Goal: Task Accomplishment & Management: Manage account settings

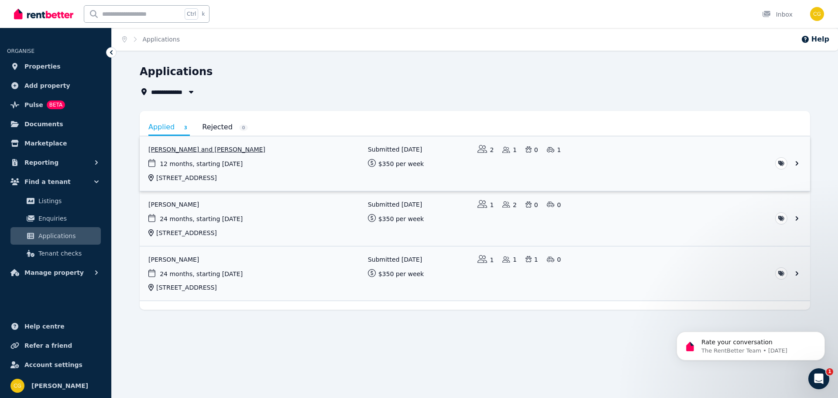
click at [172, 148] on link "View application: Elise Holt and Jack Caley" at bounding box center [475, 163] width 670 height 55
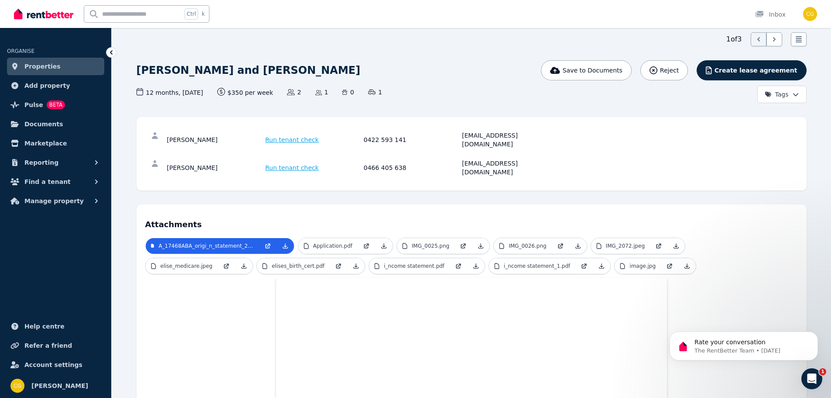
scroll to position [31, 0]
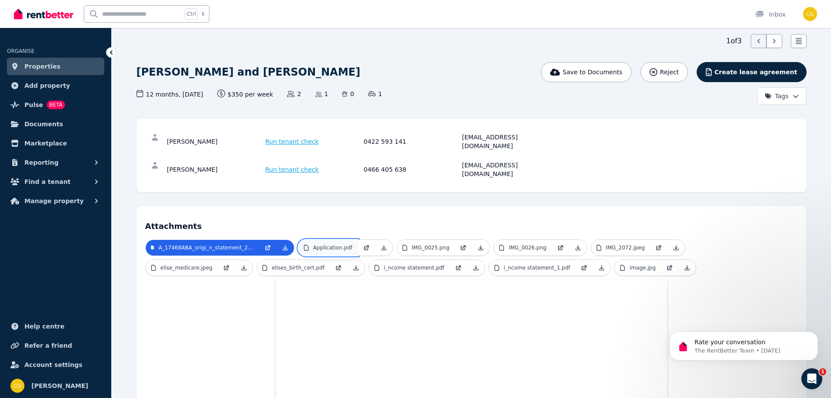
click at [338, 244] on p "Application.pdf" at bounding box center [332, 247] width 39 height 7
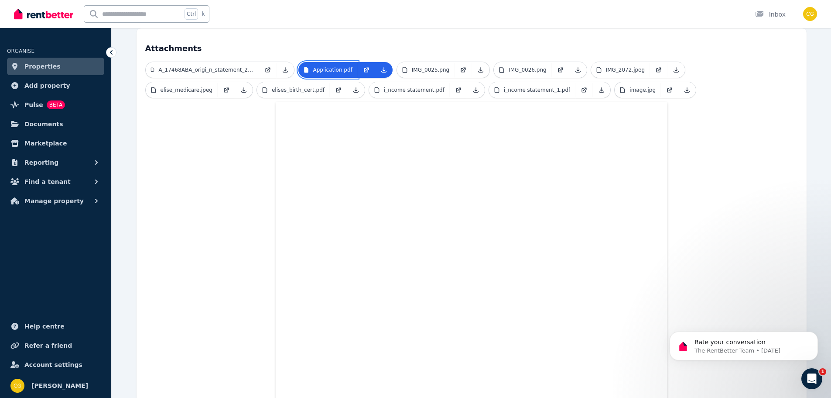
scroll to position [205, 0]
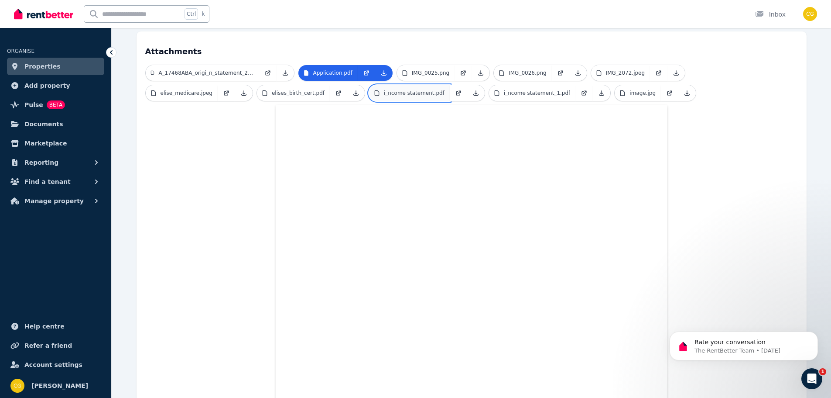
click at [384, 89] on p "i_ncome statement.pdf" at bounding box center [414, 92] width 61 height 7
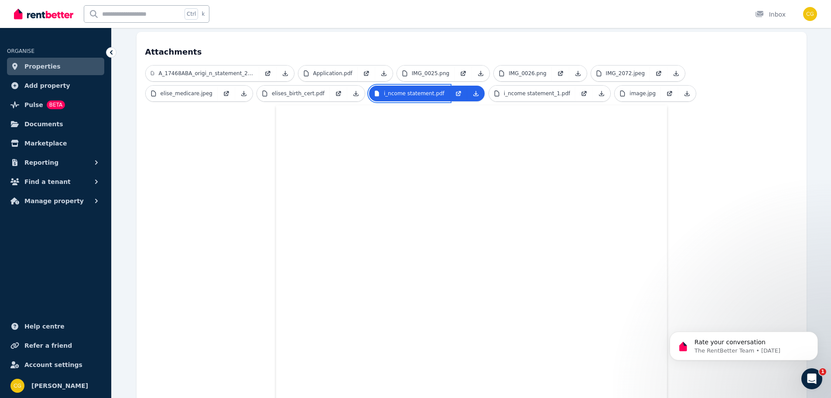
scroll to position [30, 0]
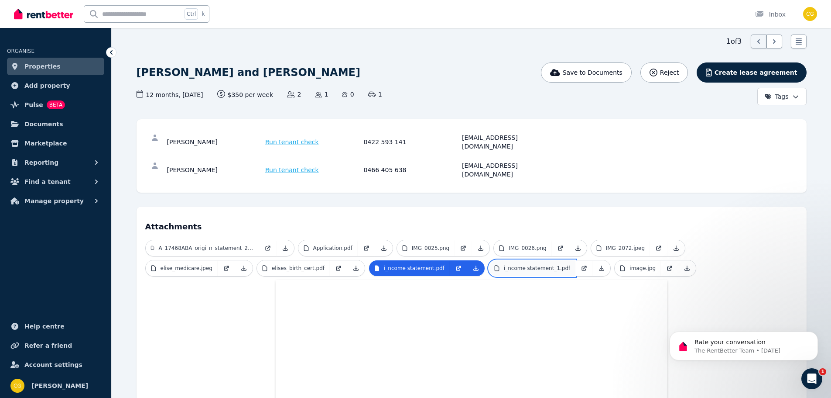
click at [504, 264] on p "i_ncome statement_1.pdf" at bounding box center [537, 267] width 66 height 7
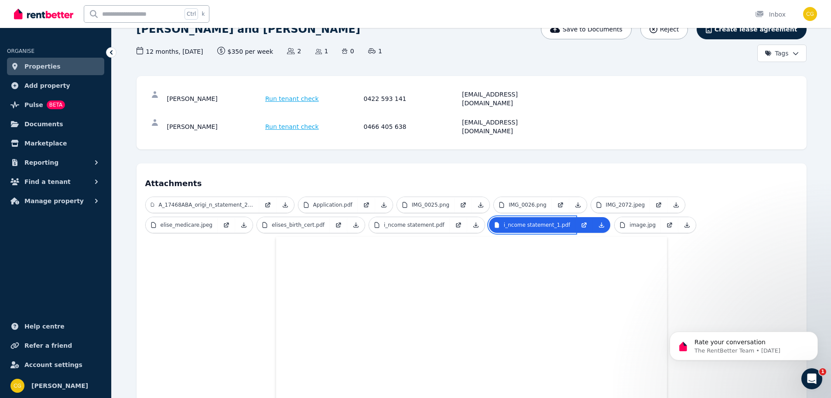
scroll to position [0, 0]
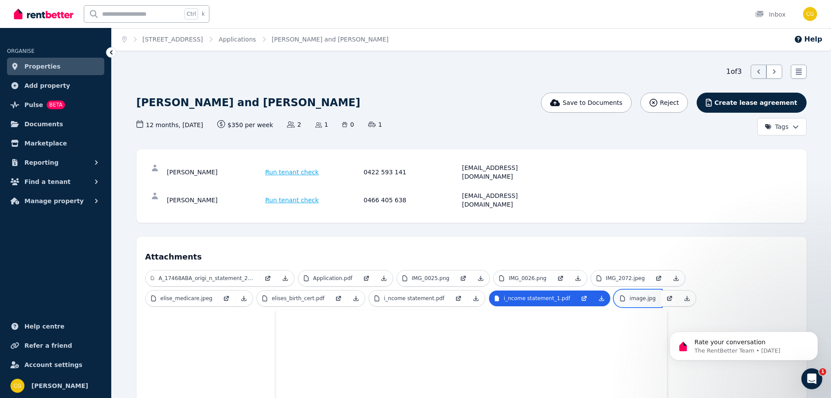
click at [630, 295] on p "image.jpg" at bounding box center [643, 298] width 26 height 7
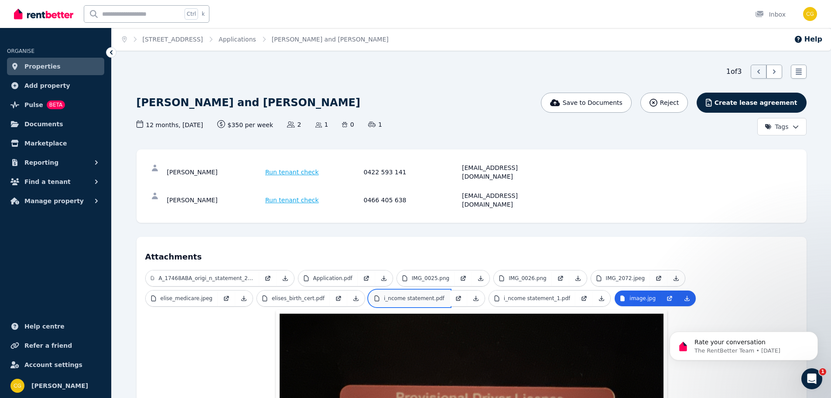
click at [384, 295] on p "i_ncome statement.pdf" at bounding box center [414, 298] width 61 height 7
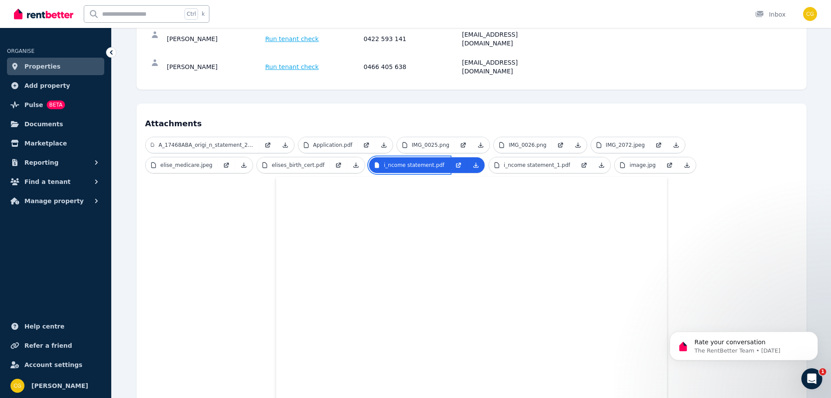
scroll to position [118, 0]
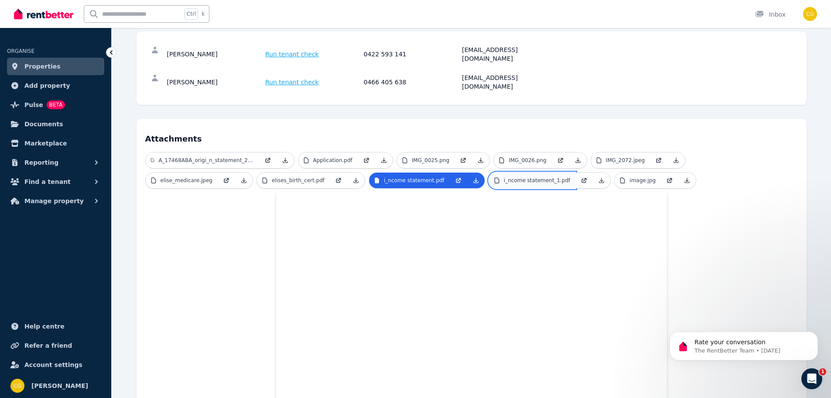
click at [504, 177] on p "i_ncome statement_1.pdf" at bounding box center [537, 180] width 66 height 7
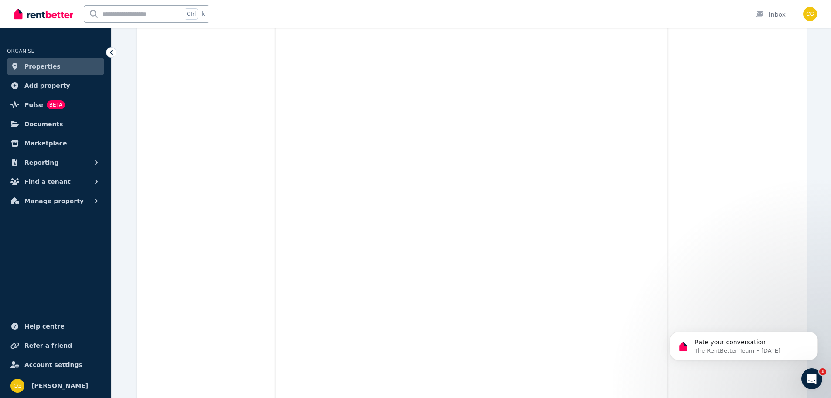
scroll to position [74, 0]
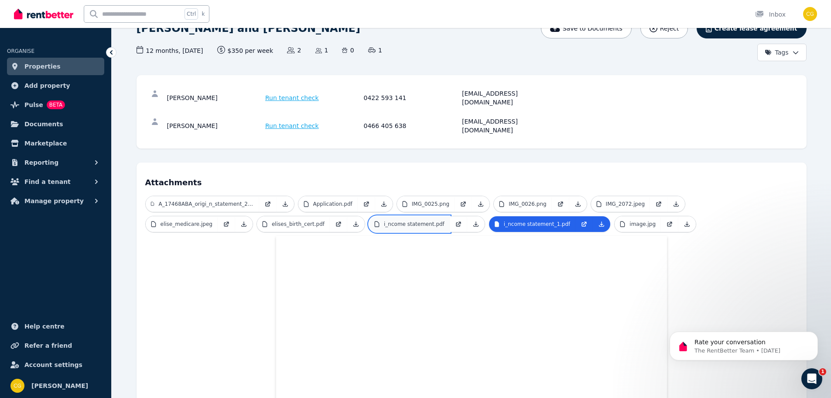
click at [384, 220] on p "i_ncome statement.pdf" at bounding box center [414, 223] width 61 height 7
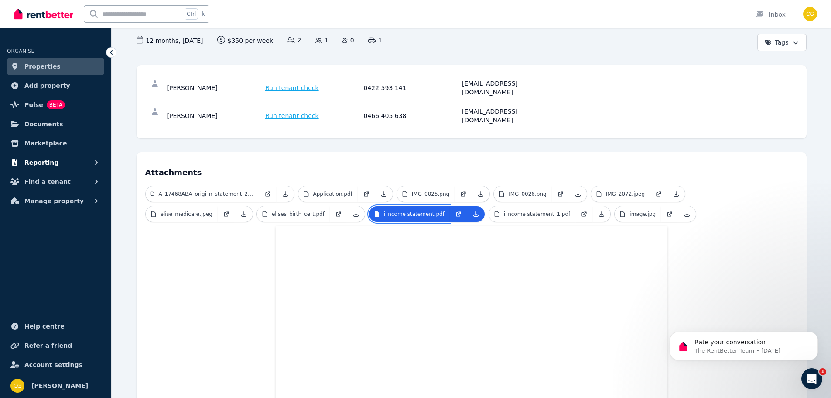
scroll to position [87, 0]
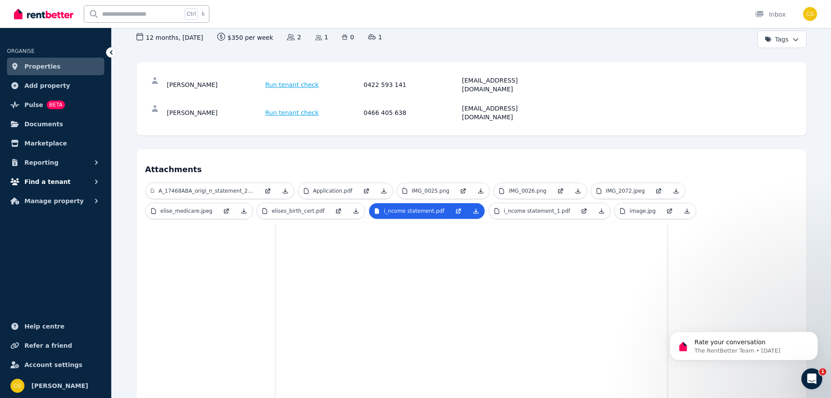
click at [92, 181] on icon "button" at bounding box center [96, 181] width 9 height 9
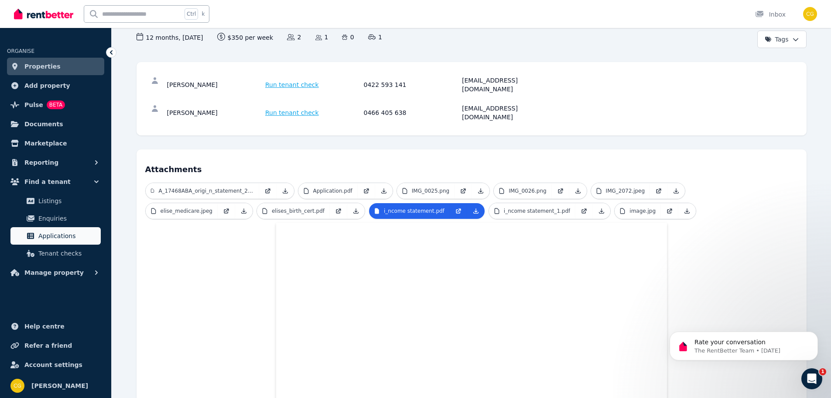
click at [69, 240] on span "Applications" at bounding box center [67, 235] width 59 height 10
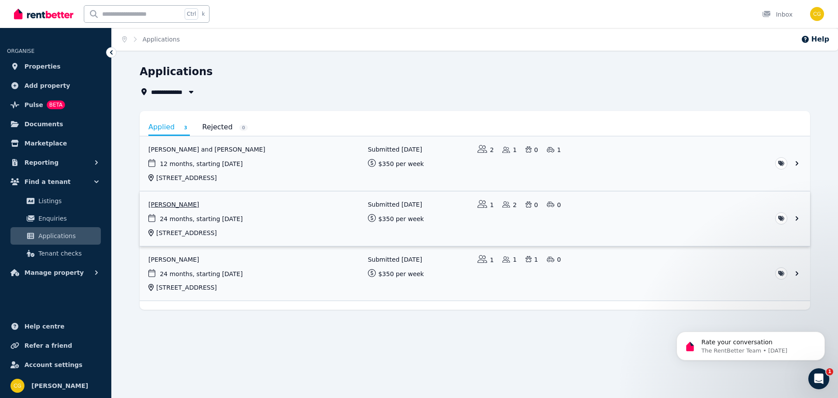
click at [163, 206] on link "View application: Angus Smith" at bounding box center [475, 218] width 670 height 55
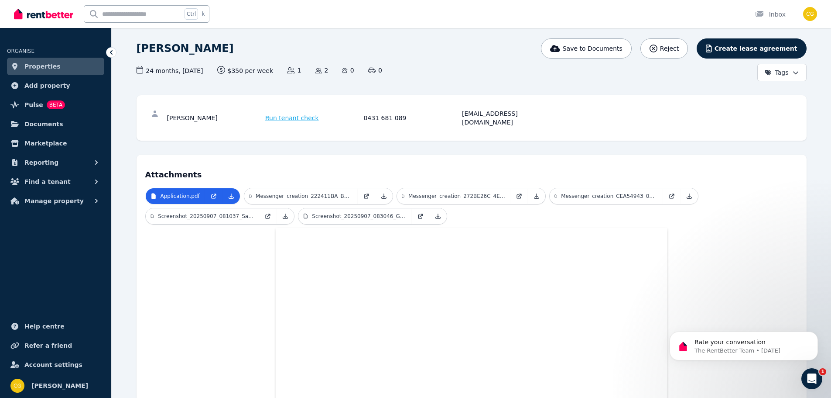
scroll to position [53, 0]
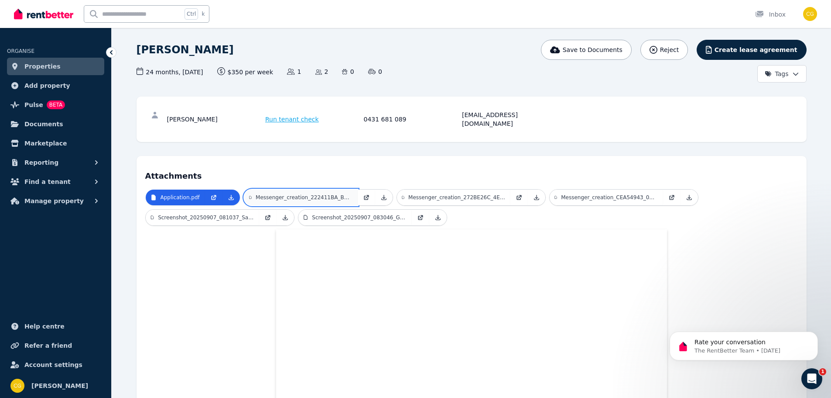
click at [295, 194] on p "Messenger_creation_222411BA_BD12_4DF0_A655_B0517AB5B16A.jpeg" at bounding box center [304, 197] width 97 height 7
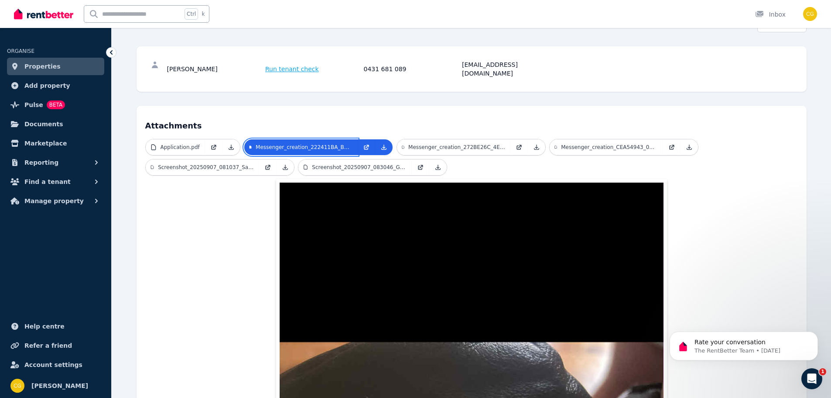
scroll to position [87, 0]
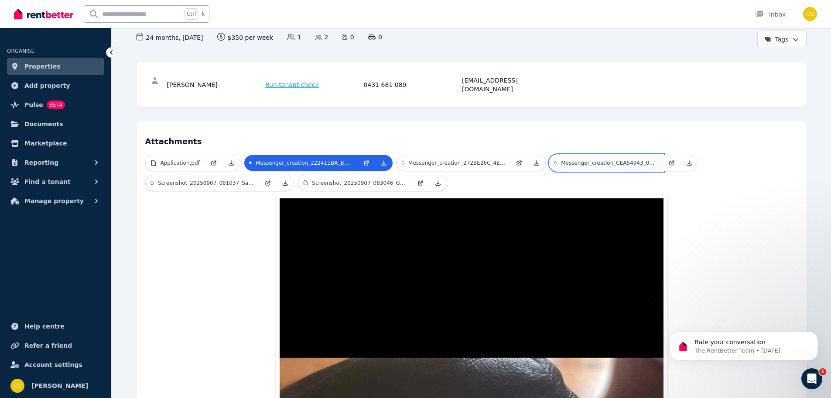
click at [597, 159] on p "Messenger_creation_CEA54943_0517_4FB7_8F4A_F9B57A5B2E85.jpeg" at bounding box center [609, 162] width 97 height 7
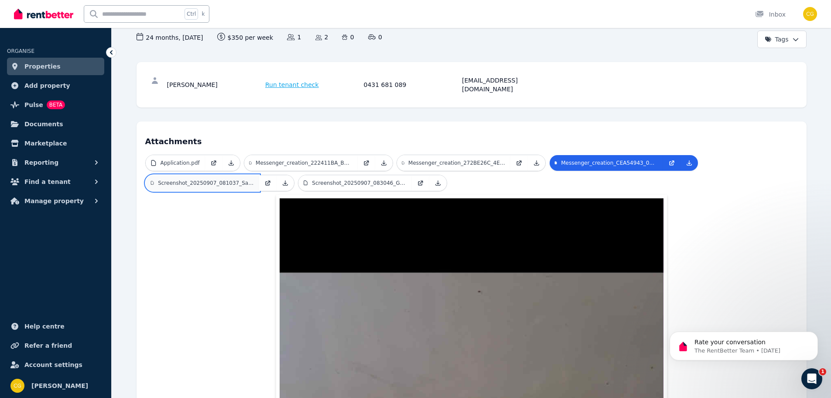
click at [200, 179] on p "Screenshot_20250907_081037_Samsung_i_nternet.jpg" at bounding box center [206, 182] width 96 height 7
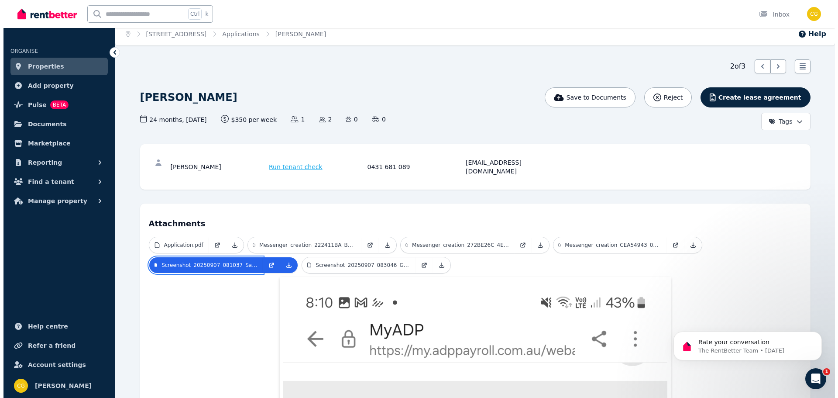
scroll to position [0, 0]
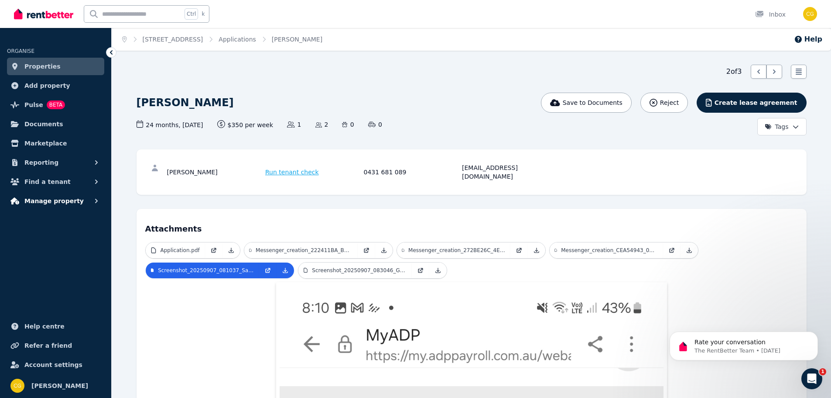
click at [96, 200] on icon "button" at bounding box center [96, 200] width 9 height 9
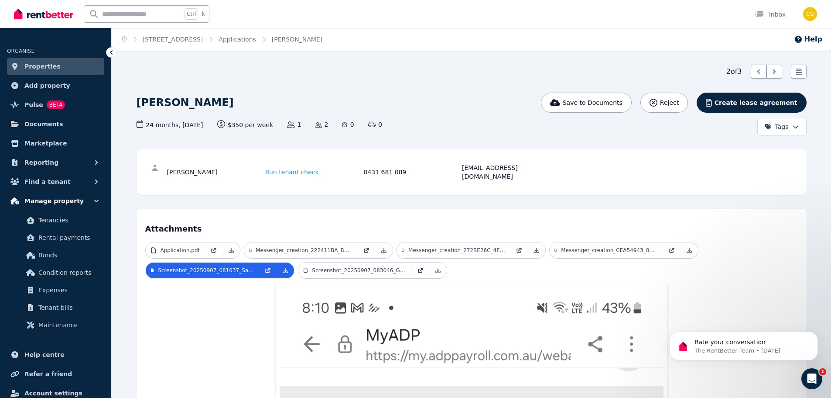
click at [95, 200] on icon "button" at bounding box center [96, 200] width 4 height 3
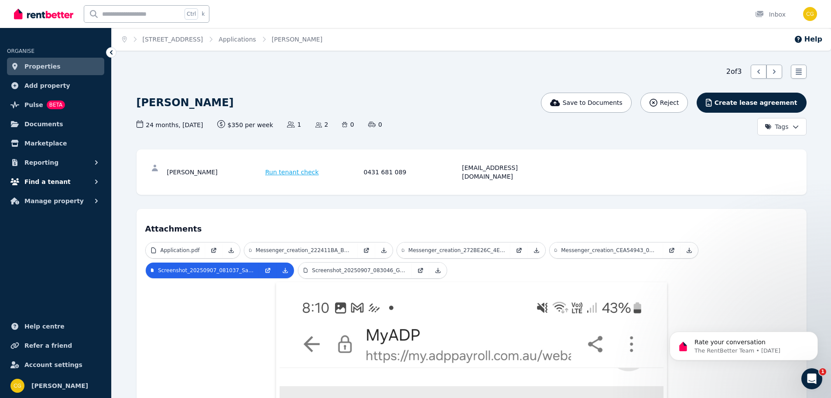
click at [96, 181] on icon "button" at bounding box center [96, 181] width 9 height 9
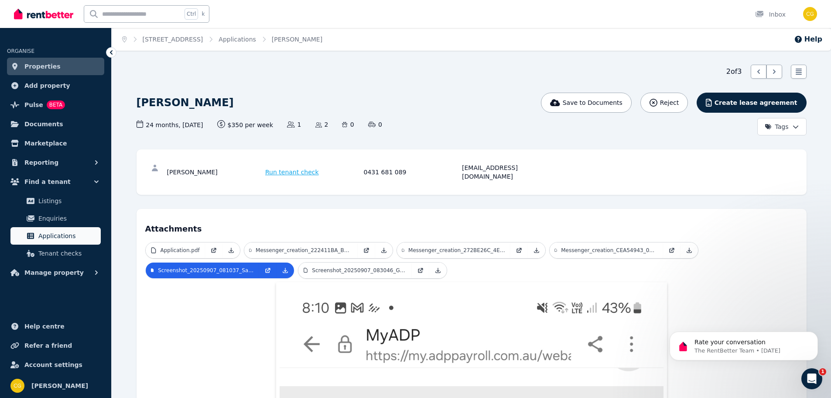
click at [57, 237] on span "Applications" at bounding box center [67, 235] width 59 height 10
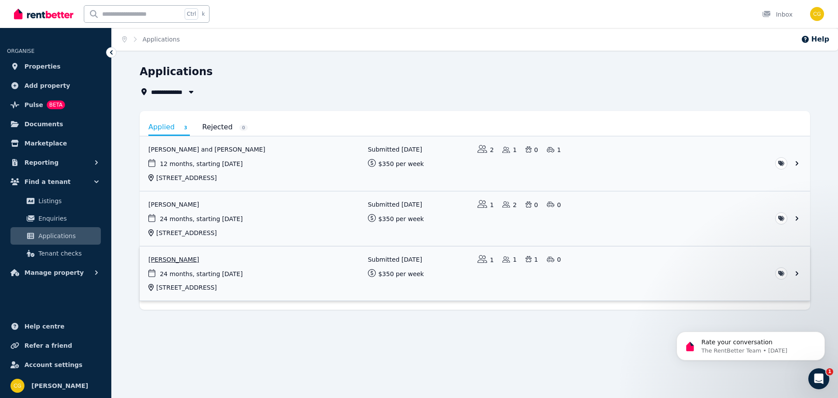
click at [195, 258] on link "View application: Rachael Sommerville" at bounding box center [475, 273] width 670 height 55
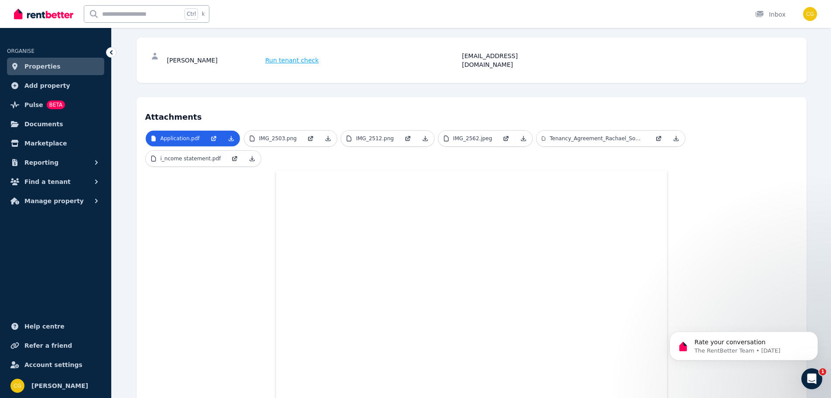
scroll to position [87, 0]
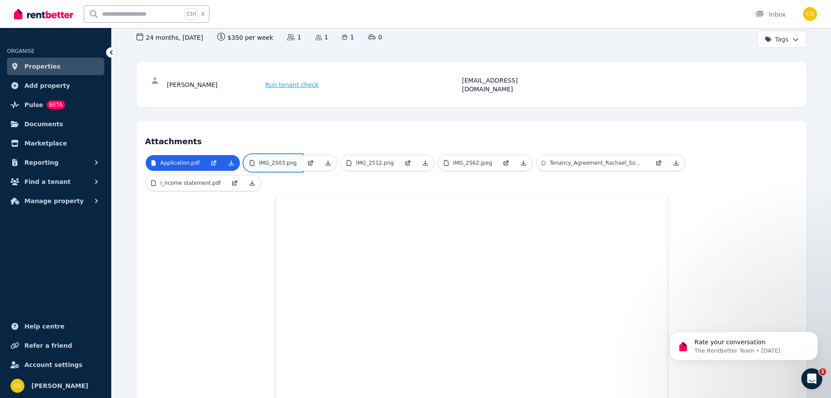
click at [271, 159] on p "IMG_2503.png" at bounding box center [278, 162] width 38 height 7
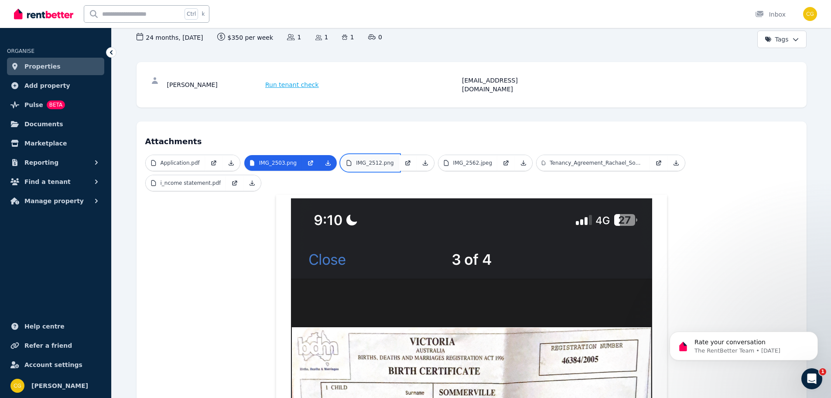
click at [381, 159] on p "IMG_2512.png" at bounding box center [375, 162] width 38 height 7
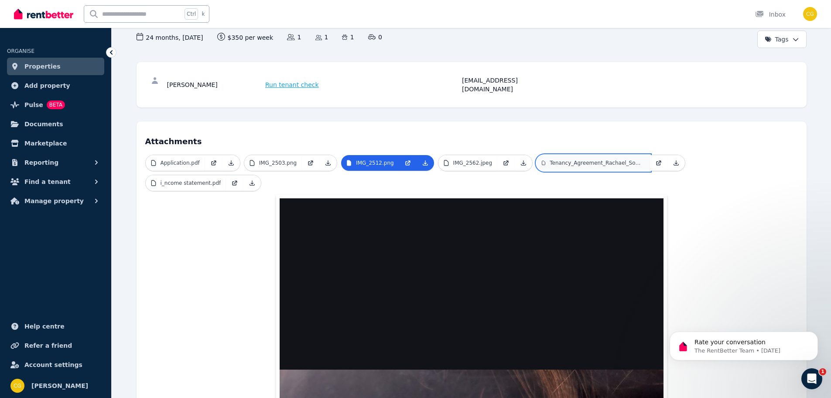
click at [572, 159] on p "Tenancy_Agreement_Rachael_Sommerville_.pdf" at bounding box center [597, 162] width 95 height 7
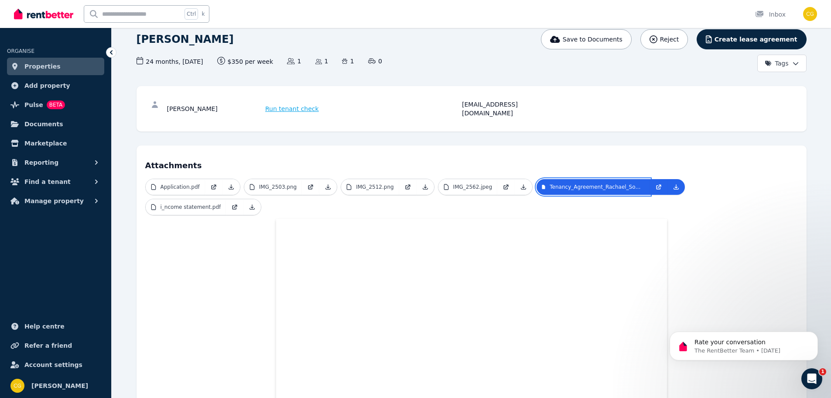
scroll to position [0, 0]
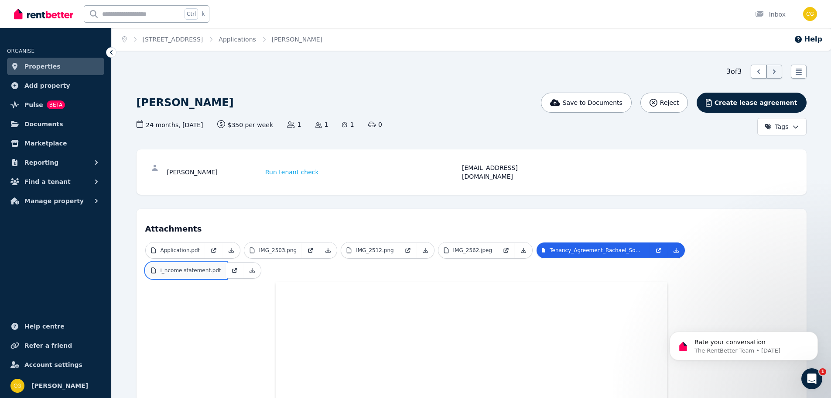
click at [221, 267] on p "i_ncome statement.pdf" at bounding box center [191, 270] width 61 height 7
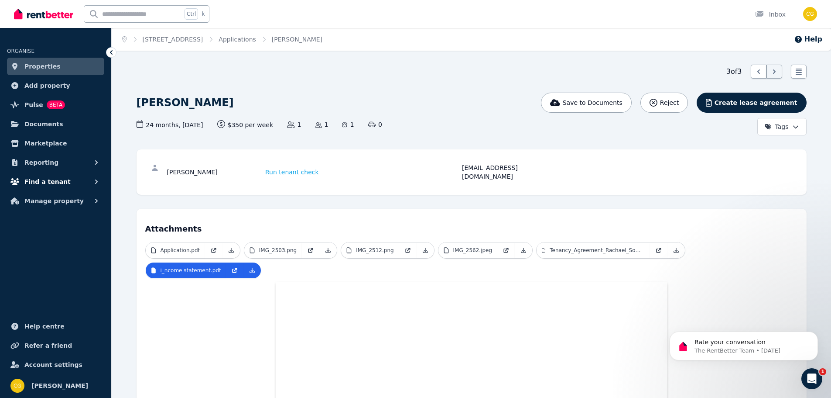
click at [55, 180] on span "Find a tenant" at bounding box center [47, 181] width 46 height 10
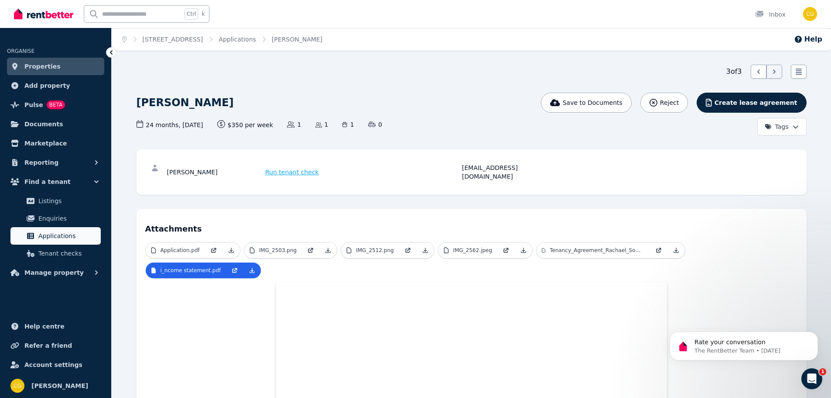
click at [62, 234] on span "Applications" at bounding box center [67, 235] width 59 height 10
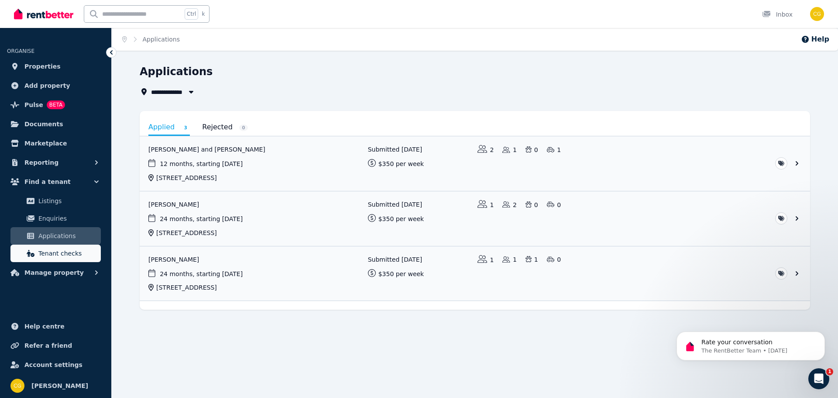
click at [73, 250] on span "Tenant checks" at bounding box center [67, 253] width 59 height 10
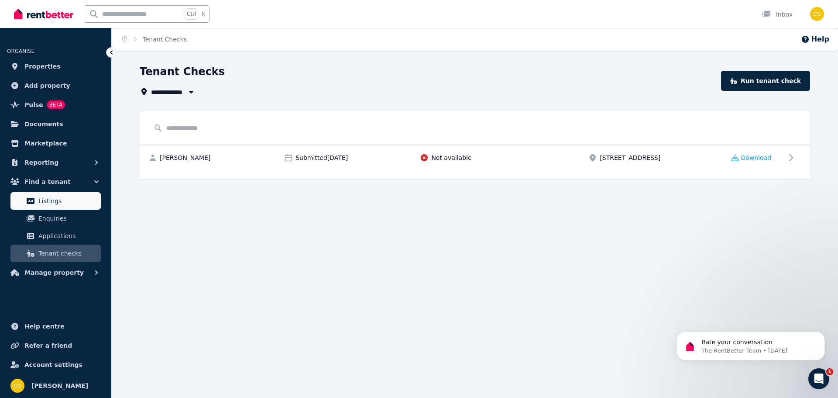
click at [49, 201] on span "Listings" at bounding box center [67, 201] width 59 height 10
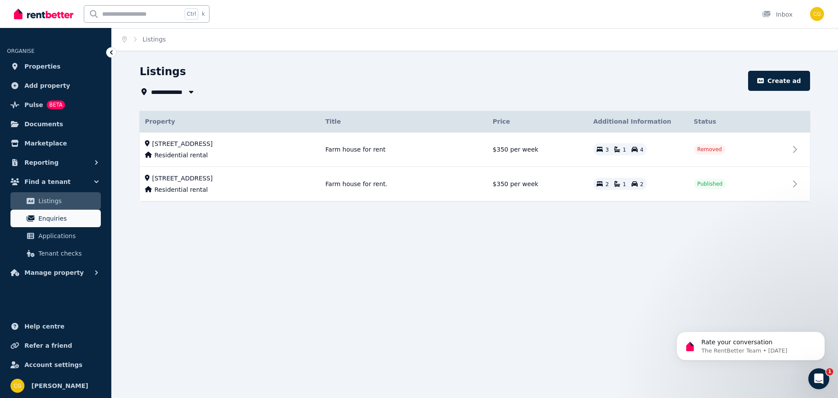
click at [55, 219] on span "Enquiries" at bounding box center [67, 218] width 59 height 10
